Goal: Find specific fact

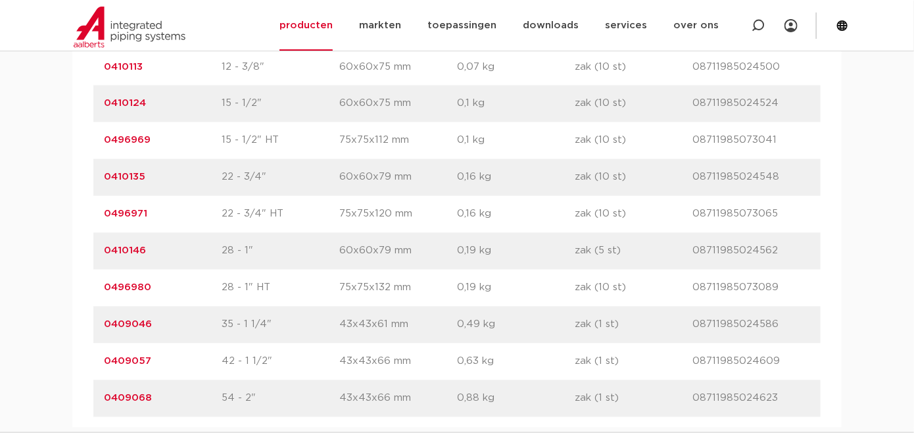
scroll to position [1039, 0]
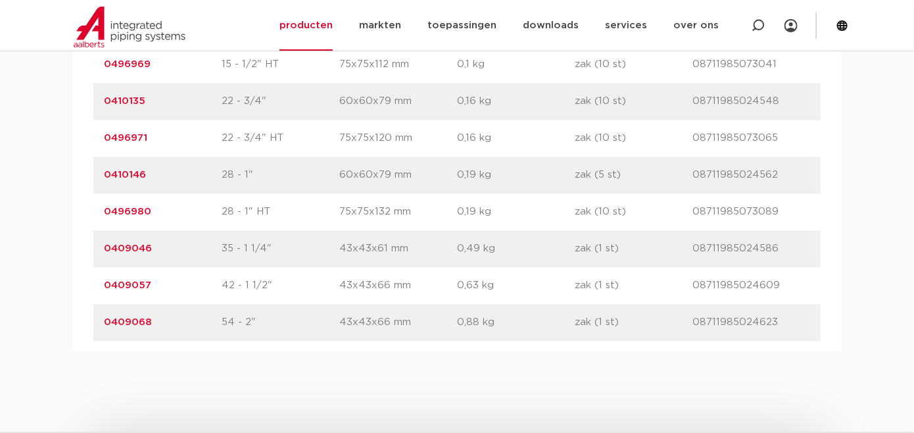
click at [122, 283] on link "0409057" at bounding box center [127, 285] width 47 height 10
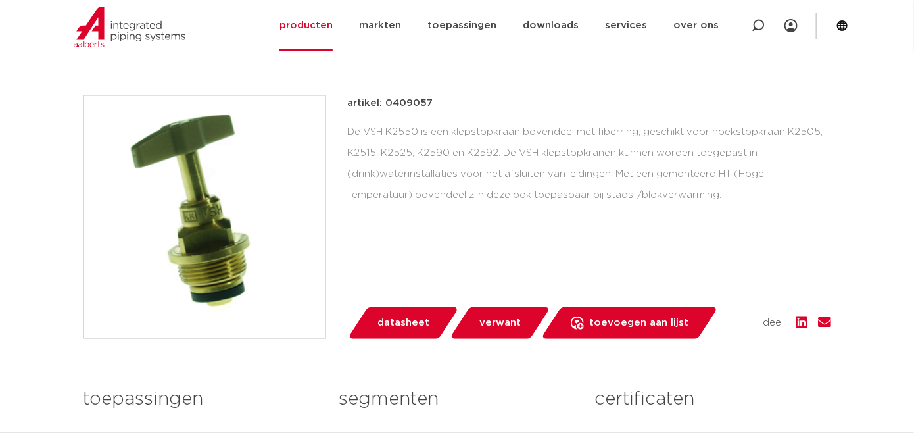
scroll to position [241, 0]
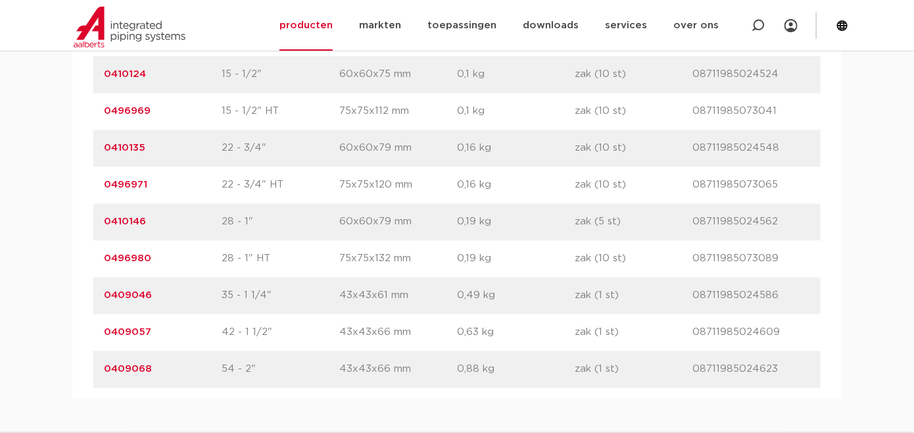
scroll to position [991, 0]
click at [124, 219] on link "0410146" at bounding box center [125, 223] width 42 height 10
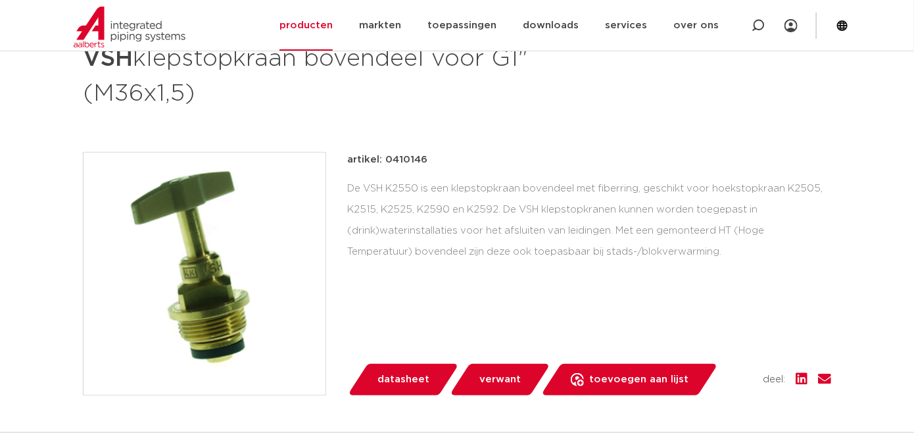
scroll to position [97, 0]
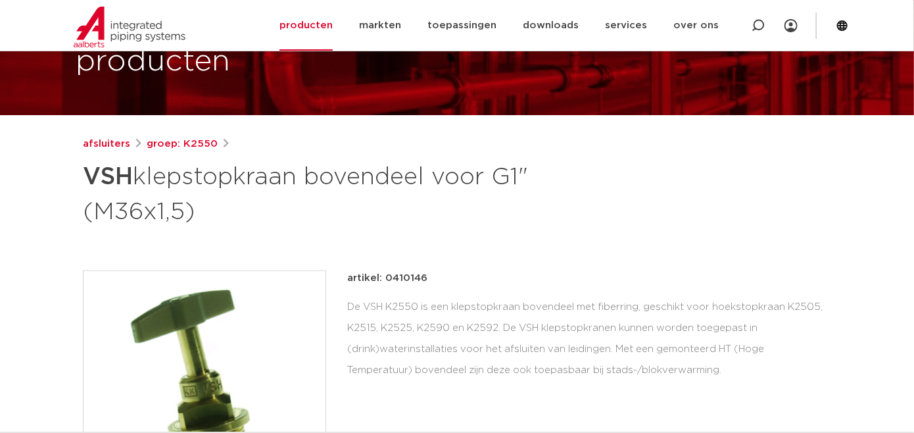
drag, startPoint x: 427, startPoint y: 278, endPoint x: 384, endPoint y: 278, distance: 42.7
click at [384, 278] on div "artikel: 0410146" at bounding box center [589, 278] width 484 height 16
drag, startPoint x: 384, startPoint y: 278, endPoint x: 400, endPoint y: 281, distance: 16.3
copy p "0410146"
